Goal: Transaction & Acquisition: Subscribe to service/newsletter

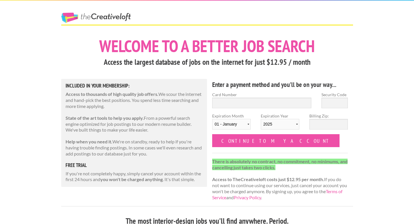
click at [114, 14] on link "The Creative Loft" at bounding box center [96, 18] width 70 height 10
